Goal: Transaction & Acquisition: Purchase product/service

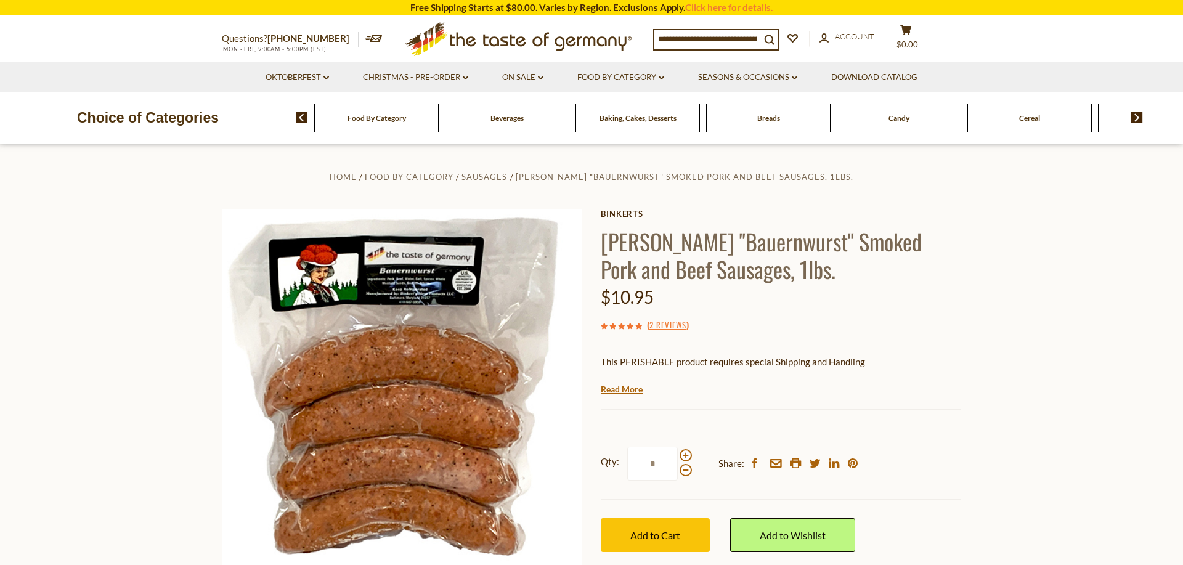
click at [402, 124] on div "Food By Category" at bounding box center [376, 118] width 124 height 29
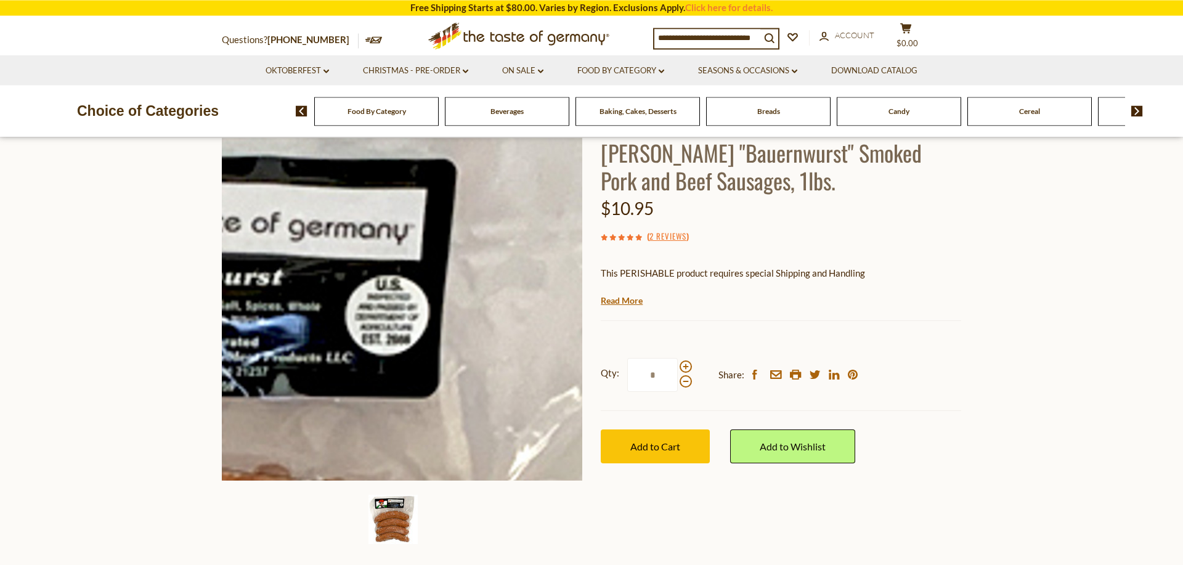
scroll to position [63, 0]
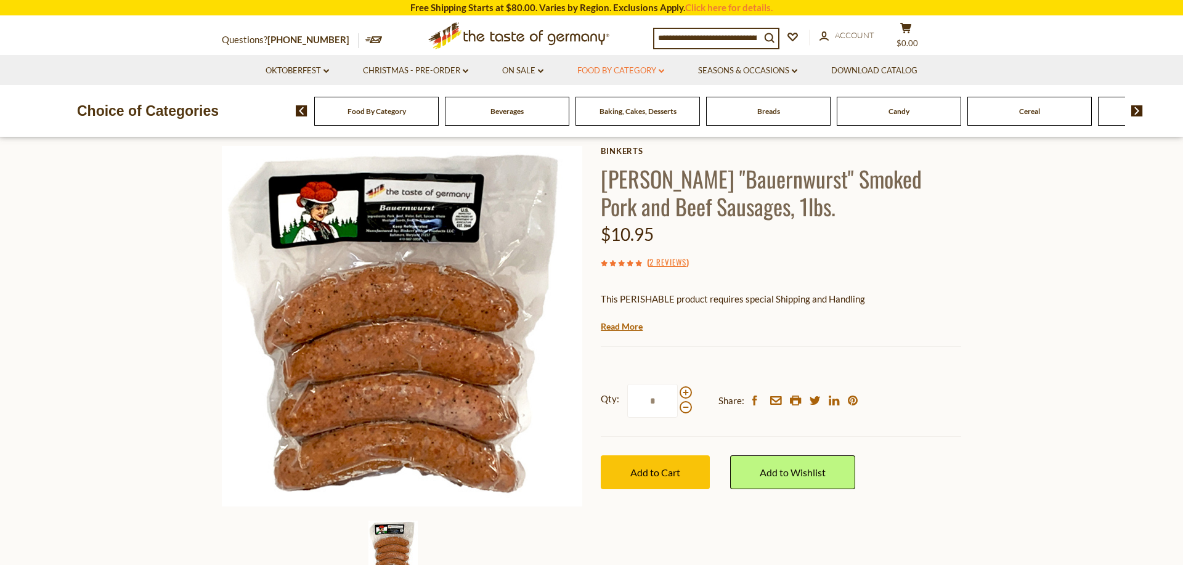
click at [662, 73] on icon "dropdown_arrow" at bounding box center [662, 71] width 6 height 4
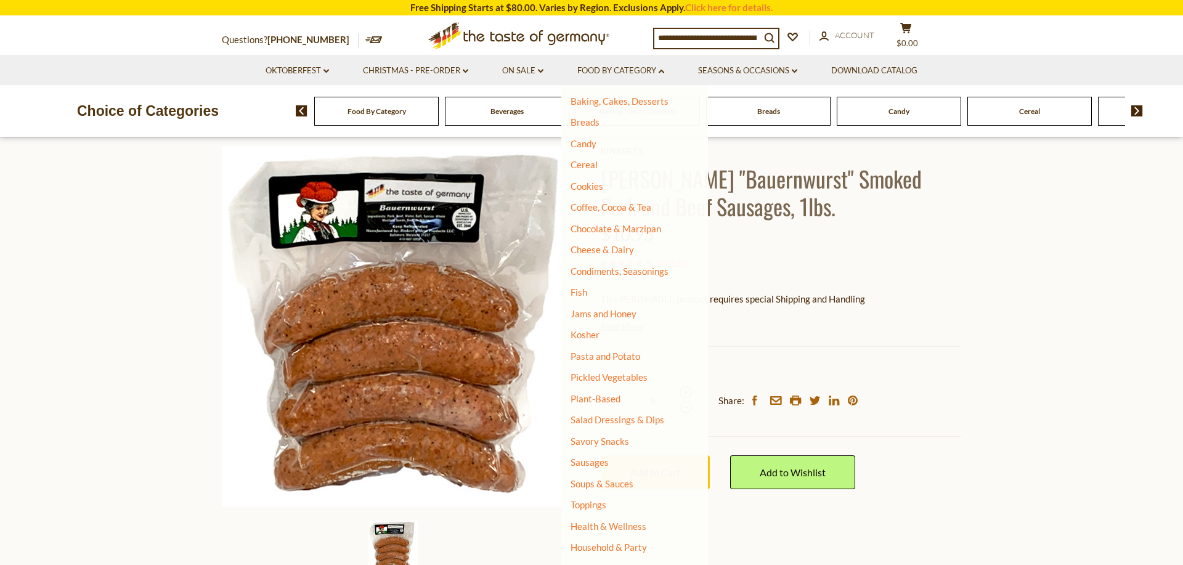
scroll to position [100, 0]
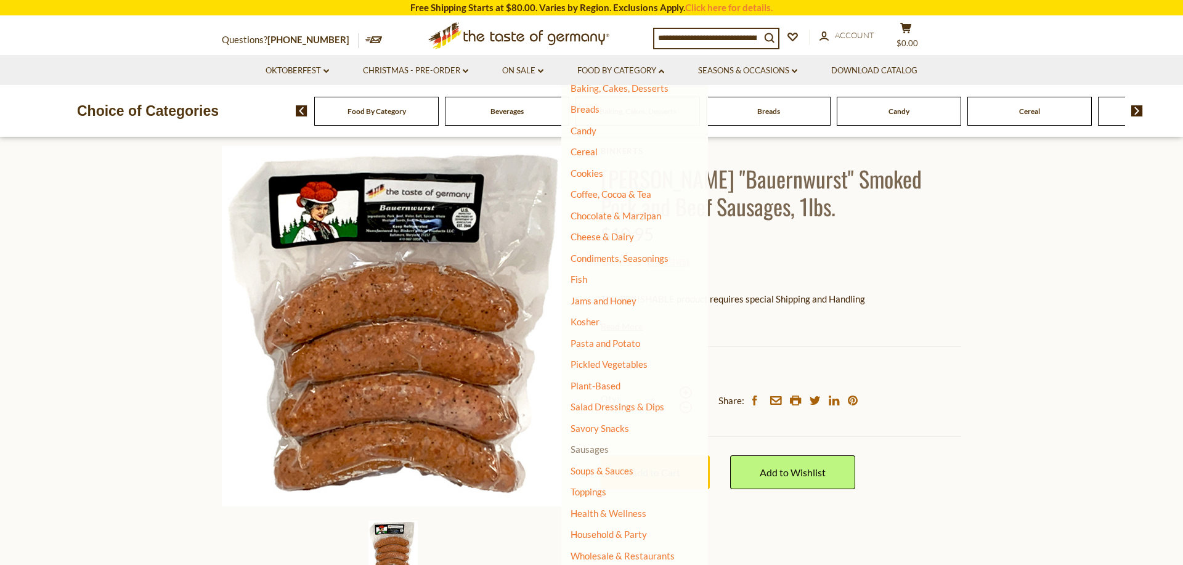
click at [600, 447] on link "Sausages" at bounding box center [590, 449] width 38 height 11
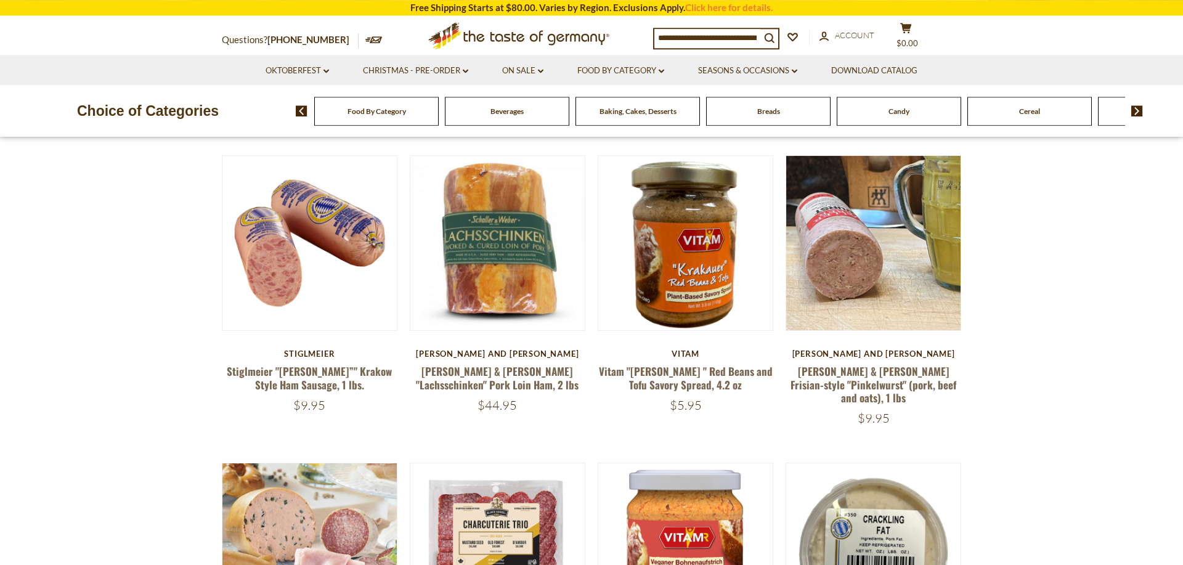
scroll to position [440, 0]
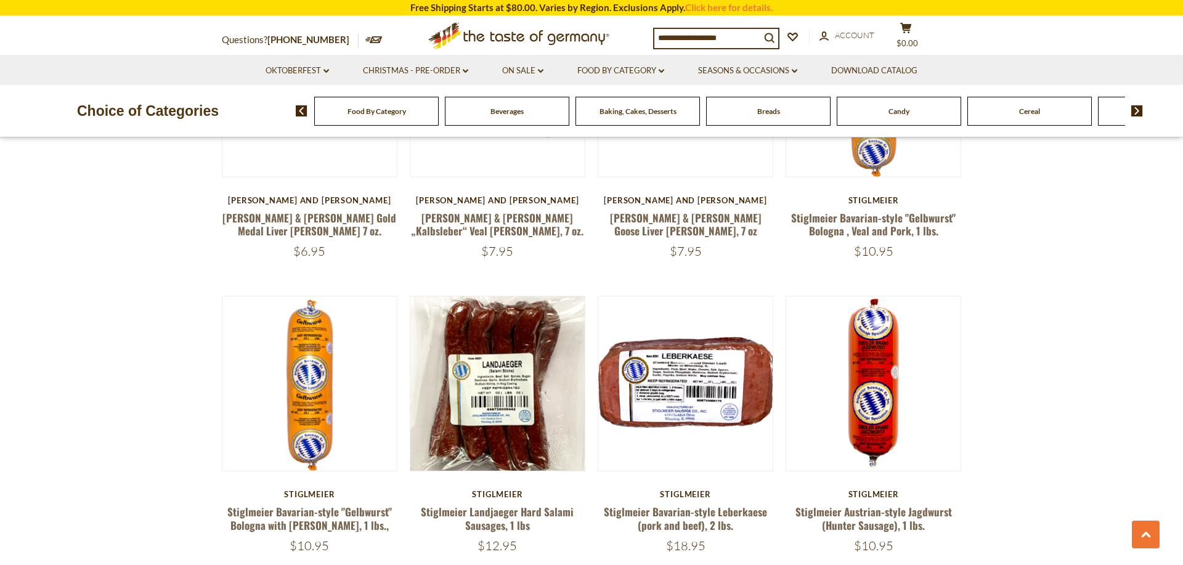
scroll to position [2892, 0]
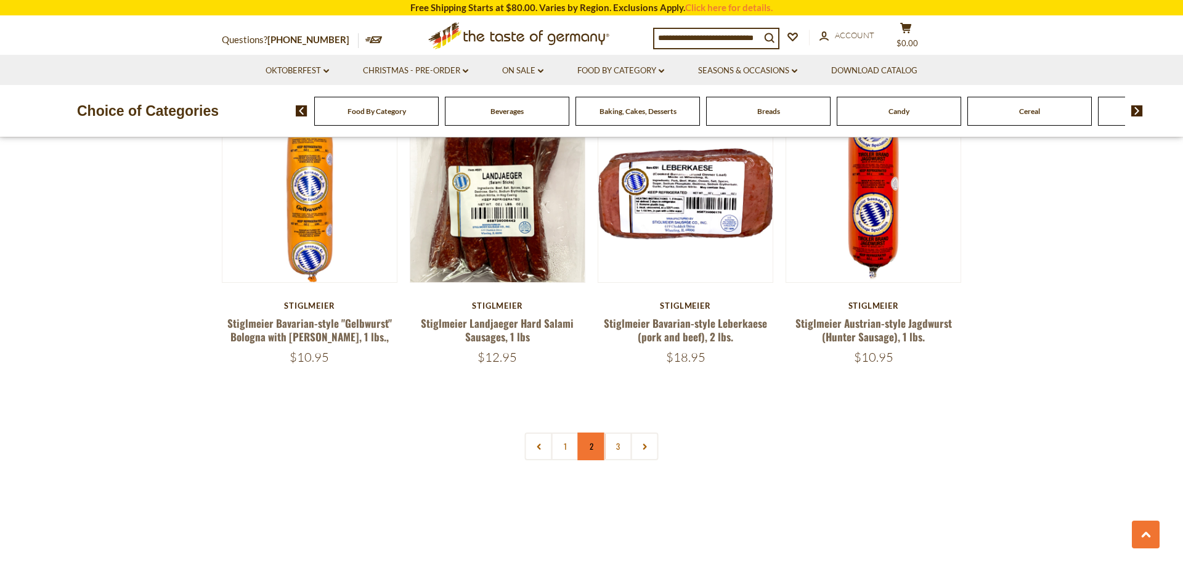
click at [596, 433] on link "2" at bounding box center [592, 447] width 28 height 28
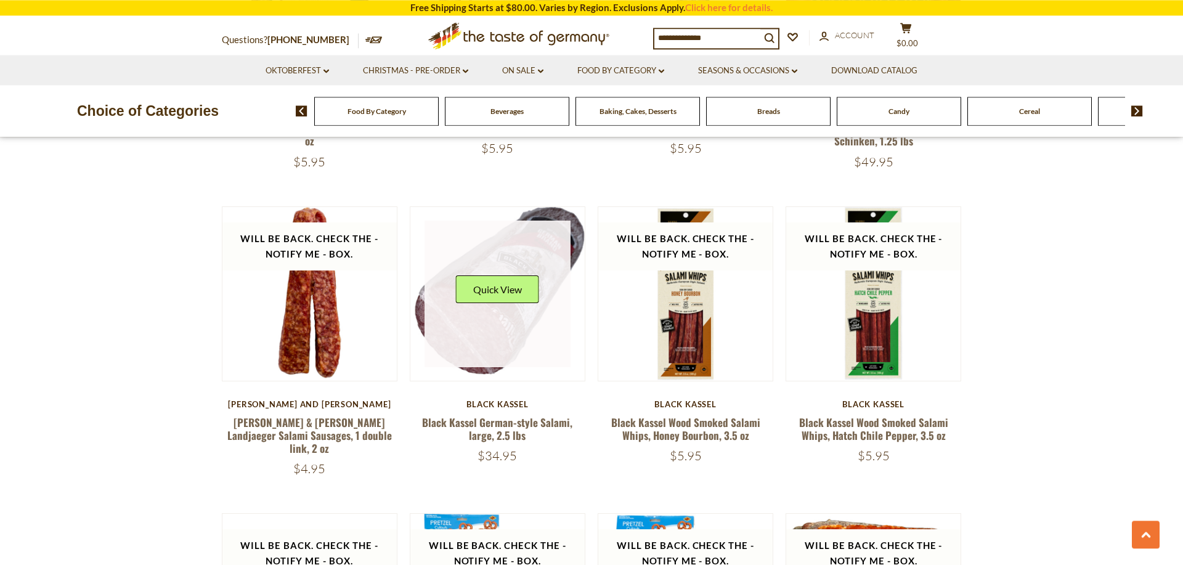
scroll to position [2469, 0]
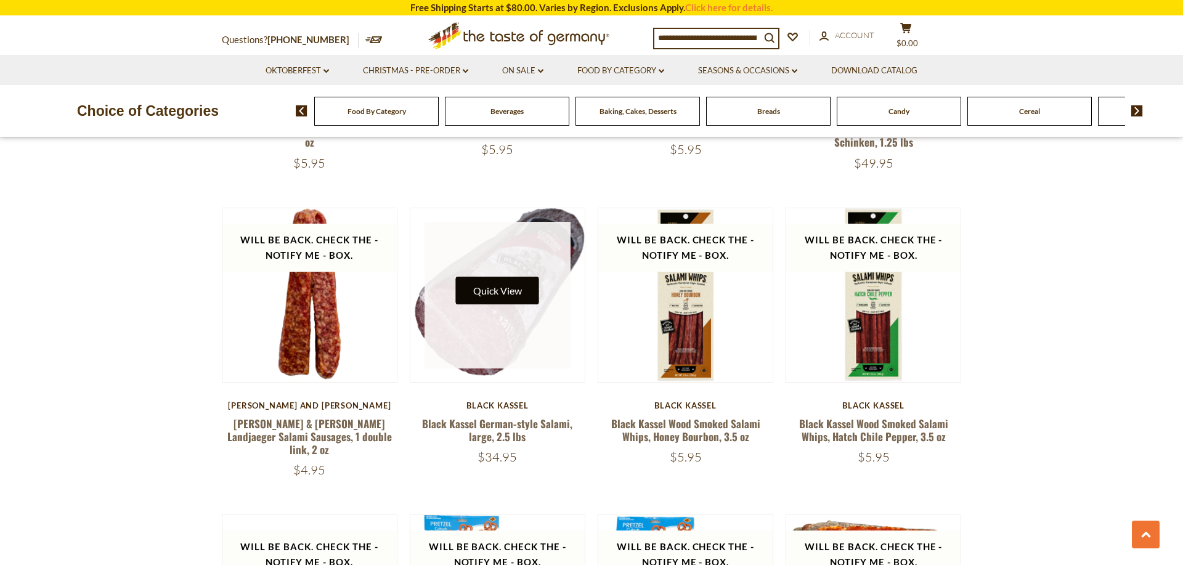
click at [476, 277] on button "Quick View" at bounding box center [497, 291] width 83 height 28
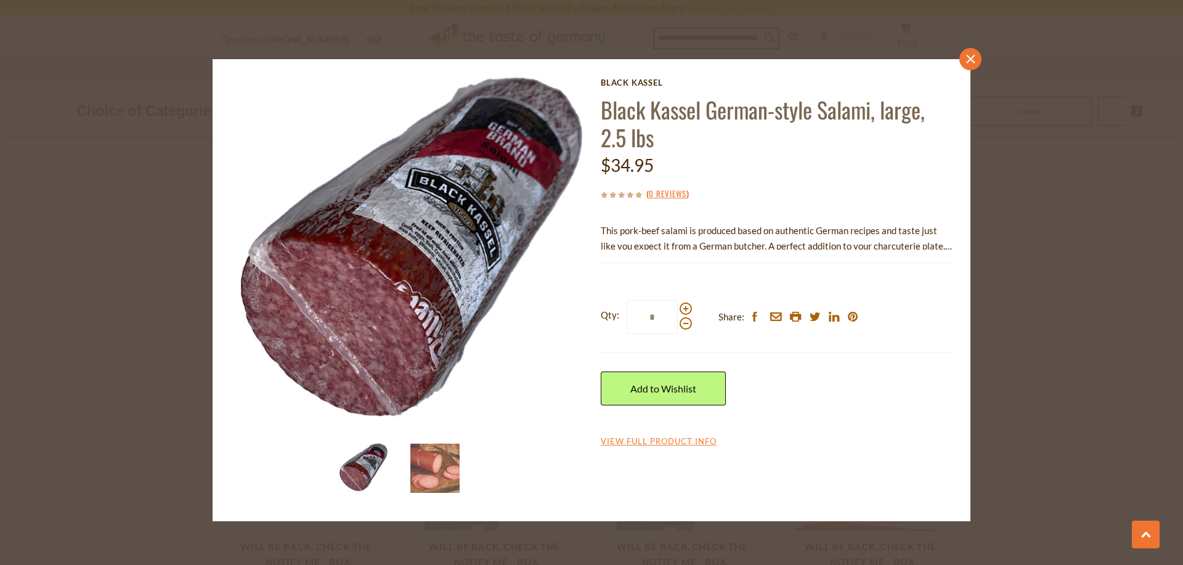
click at [973, 68] on link "close" at bounding box center [971, 59] width 22 height 22
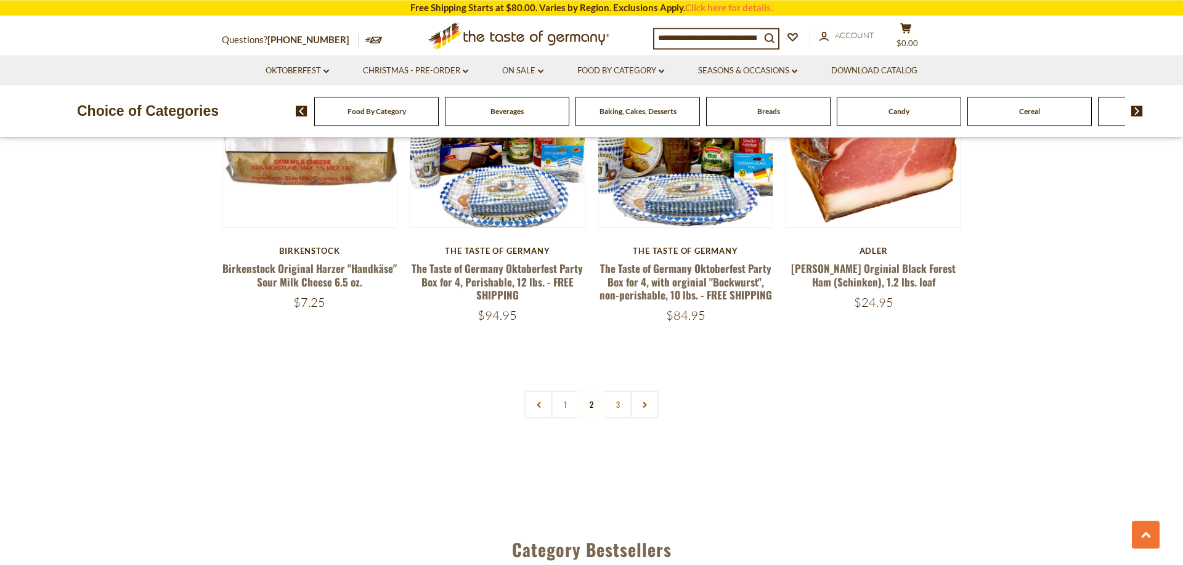
scroll to position [3035, 0]
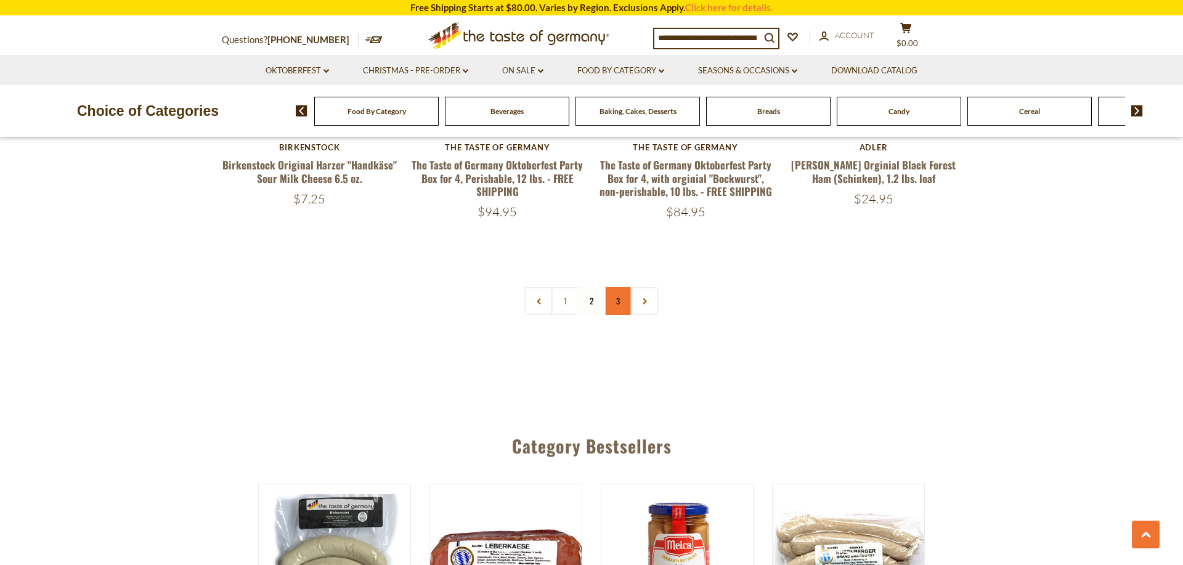
click at [621, 287] on link "3" at bounding box center [619, 301] width 28 height 28
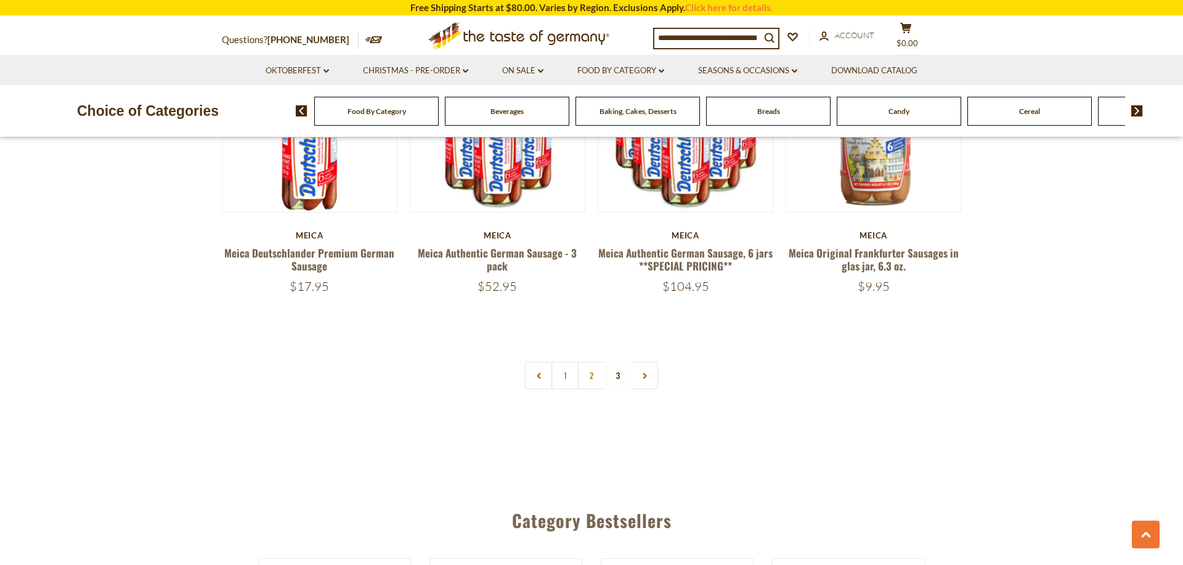
scroll to position [1086, 0]
